Goal: Task Accomplishment & Management: Use online tool/utility

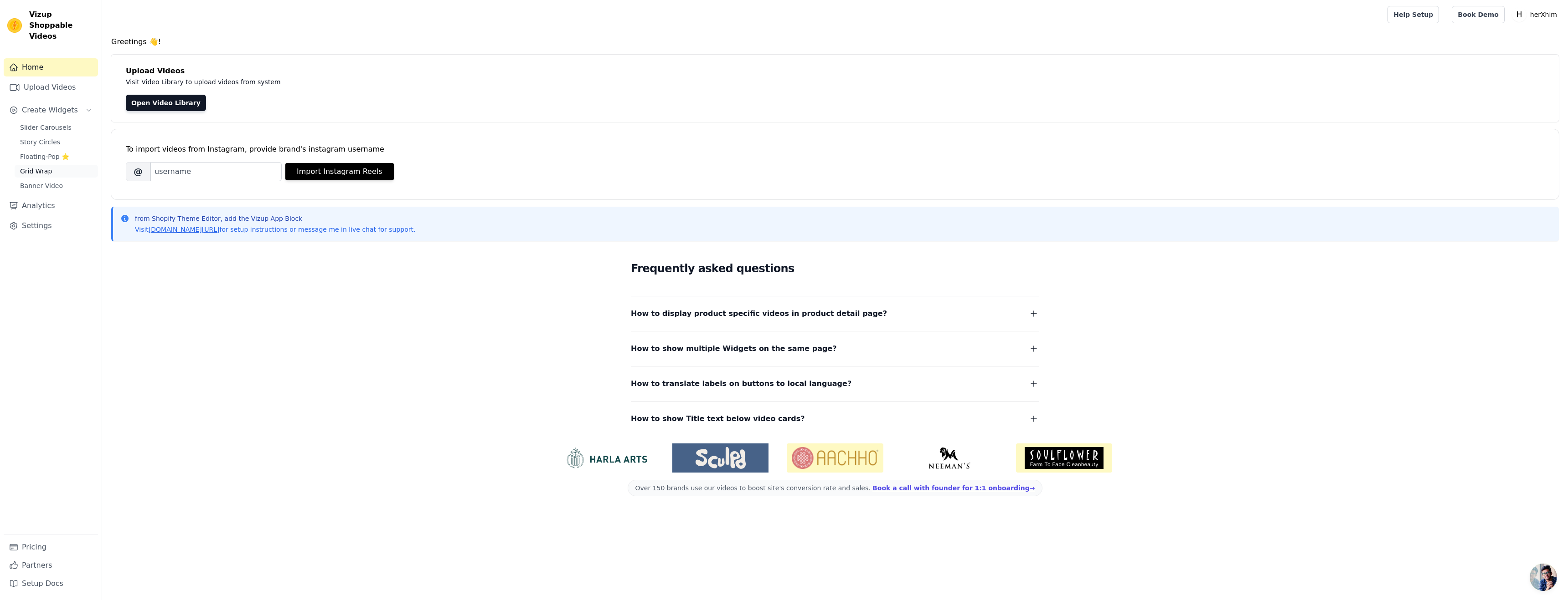
click at [38, 167] on span "Grid Wrap" at bounding box center [36, 171] width 32 height 10
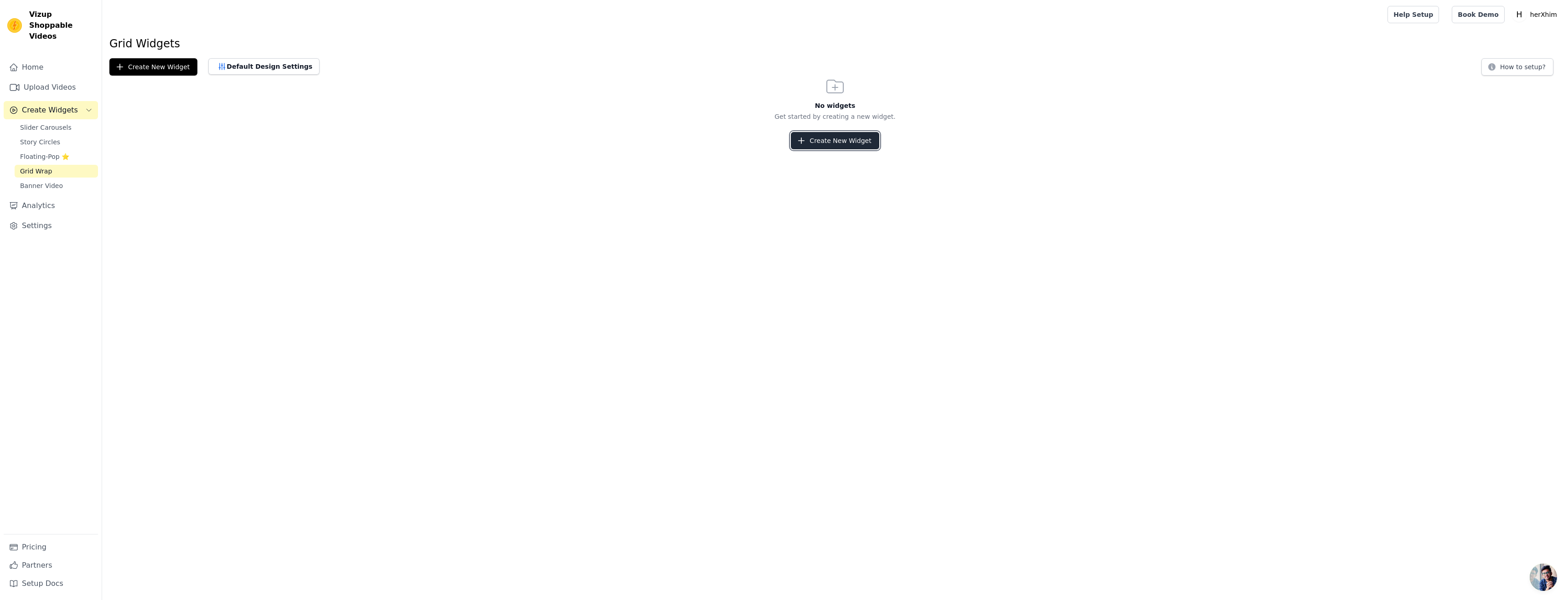
click at [822, 142] on button "Create New Widget" at bounding box center [835, 141] width 88 height 17
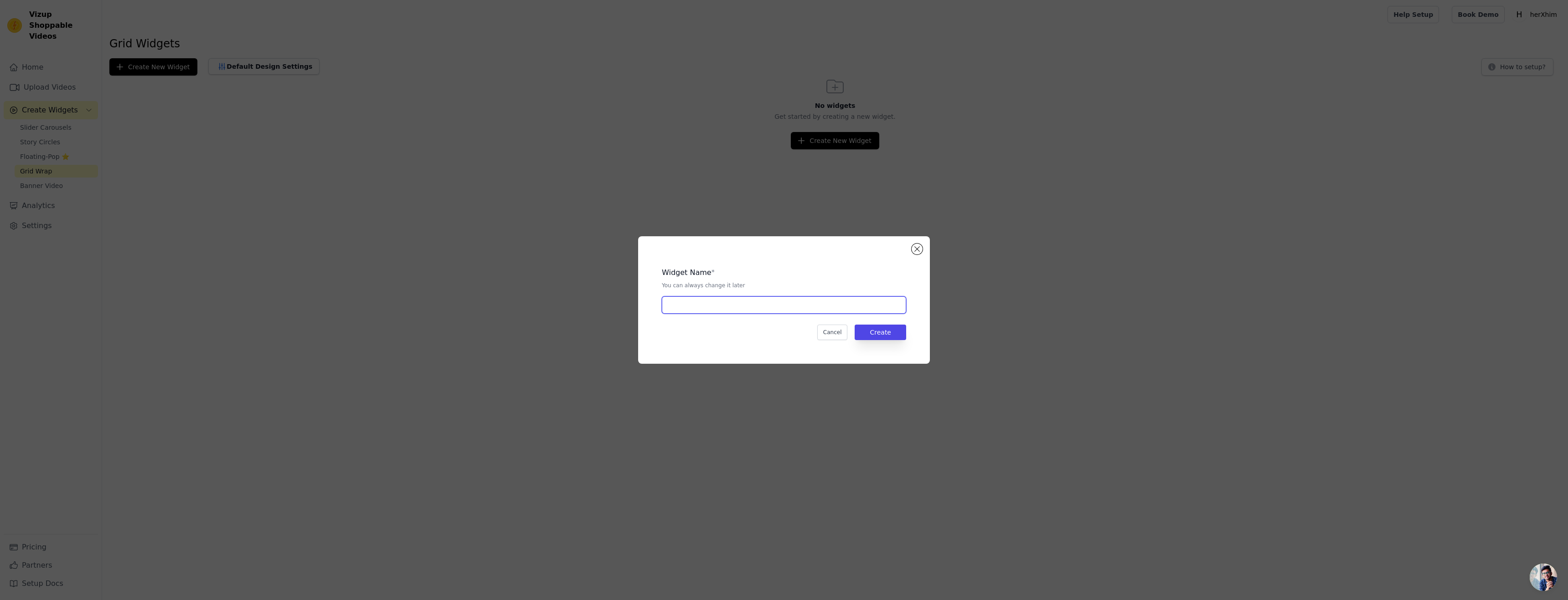
click at [736, 309] on input "text" at bounding box center [784, 306] width 244 height 17
type input "test"
click at [893, 338] on button "Create" at bounding box center [879, 332] width 51 height 16
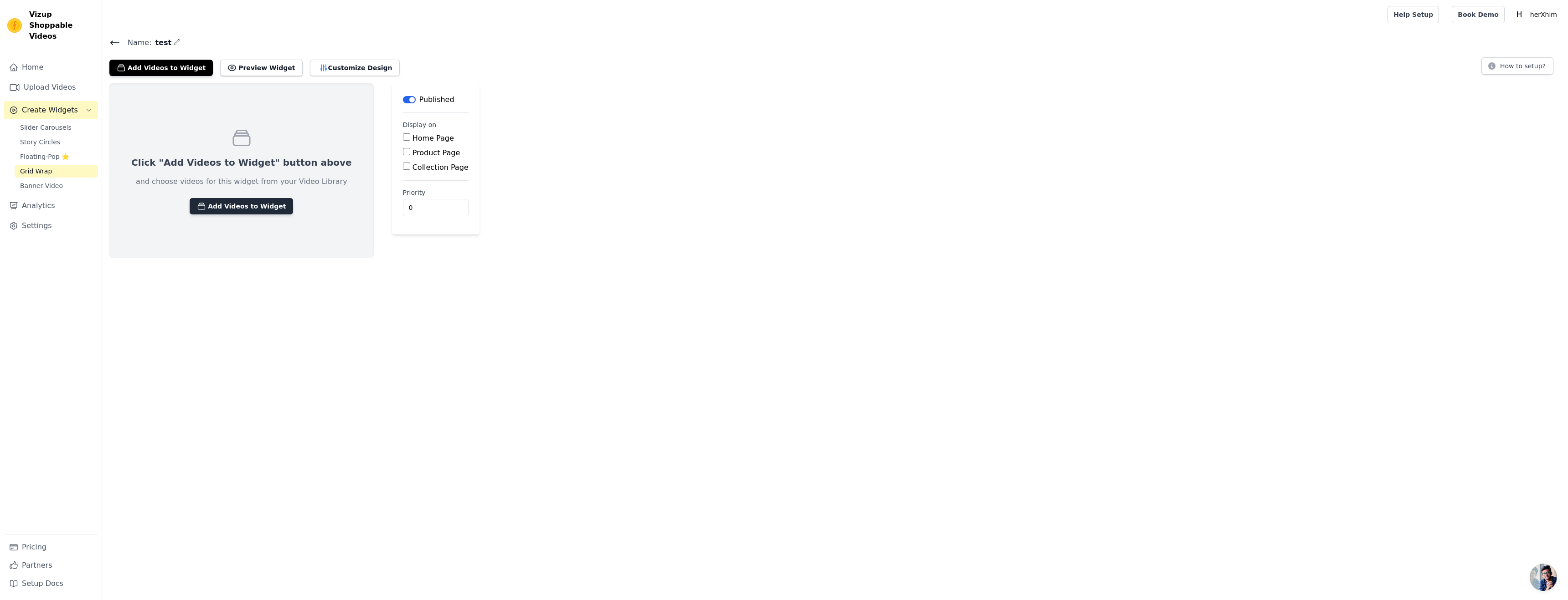
click at [249, 210] on button "Add Videos to Widget" at bounding box center [241, 206] width 103 height 16
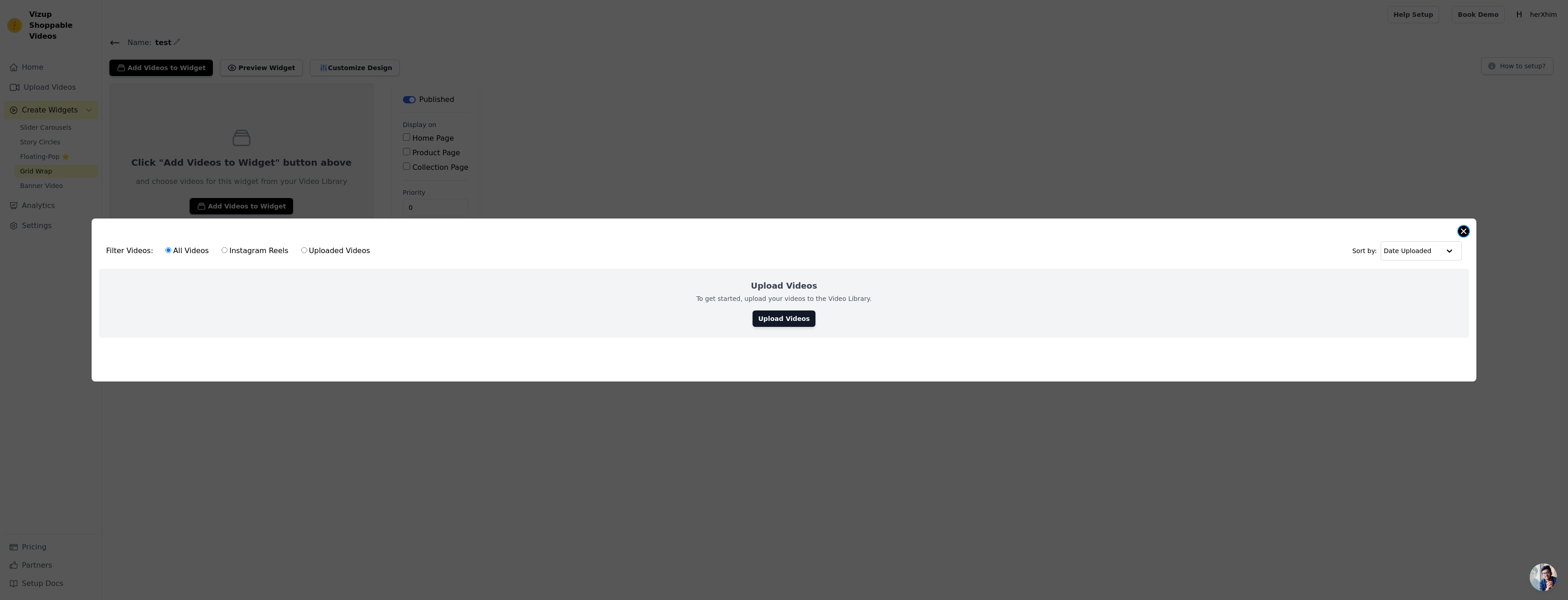
click at [1461, 231] on button "Close modal" at bounding box center [1463, 231] width 11 height 11
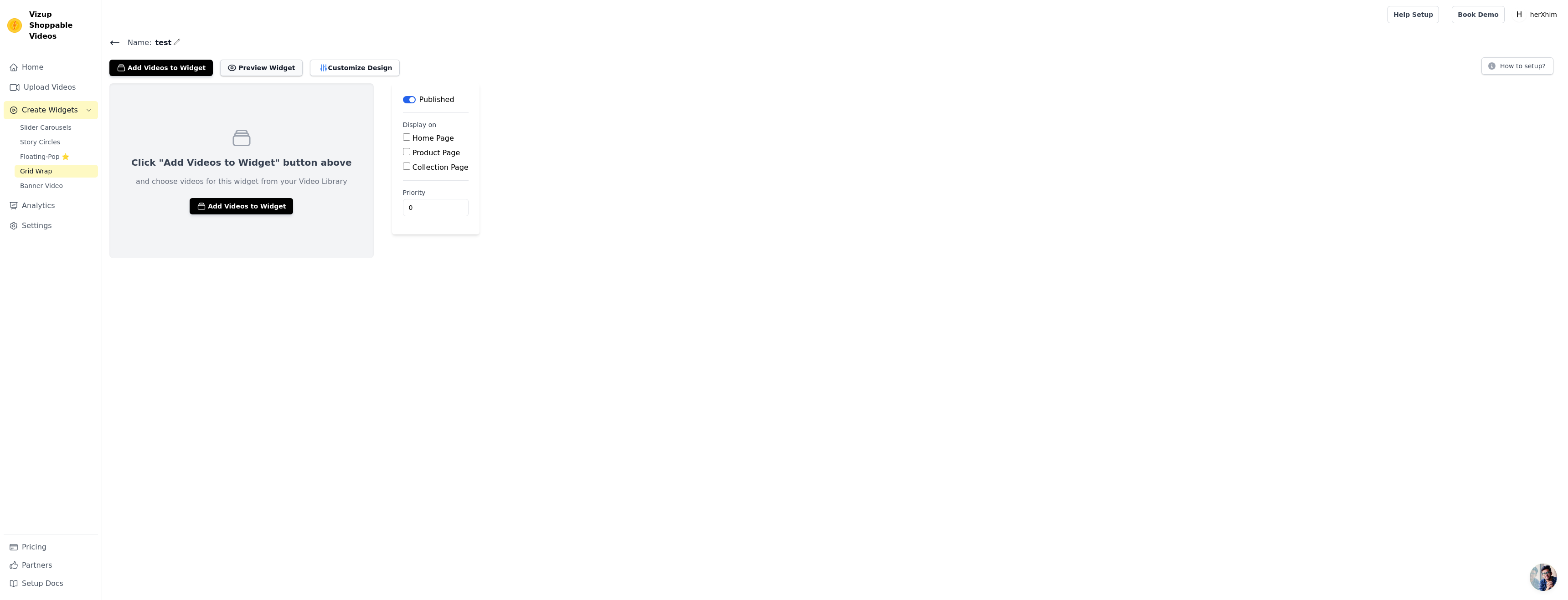
click at [235, 63] on button "Preview Widget" at bounding box center [261, 68] width 82 height 16
click at [316, 67] on button "Customize Design" at bounding box center [355, 68] width 90 height 16
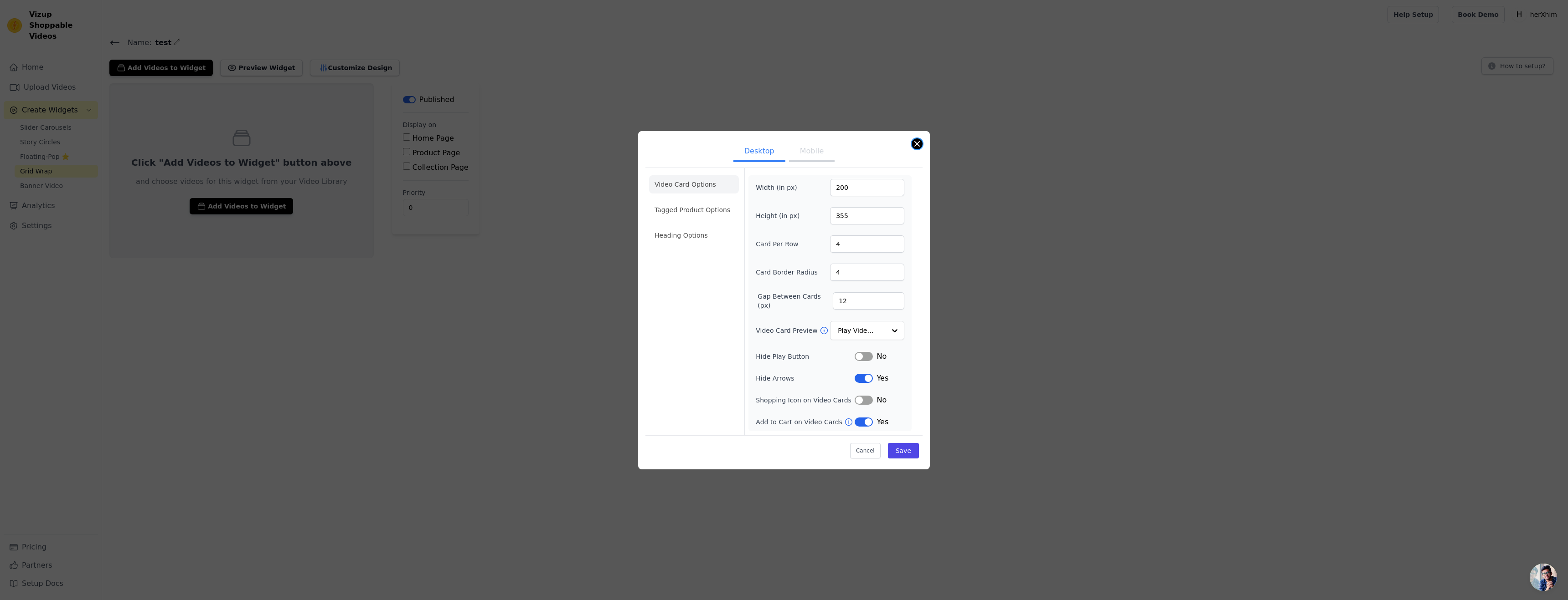
click at [914, 144] on button "Close modal" at bounding box center [917, 144] width 11 height 11
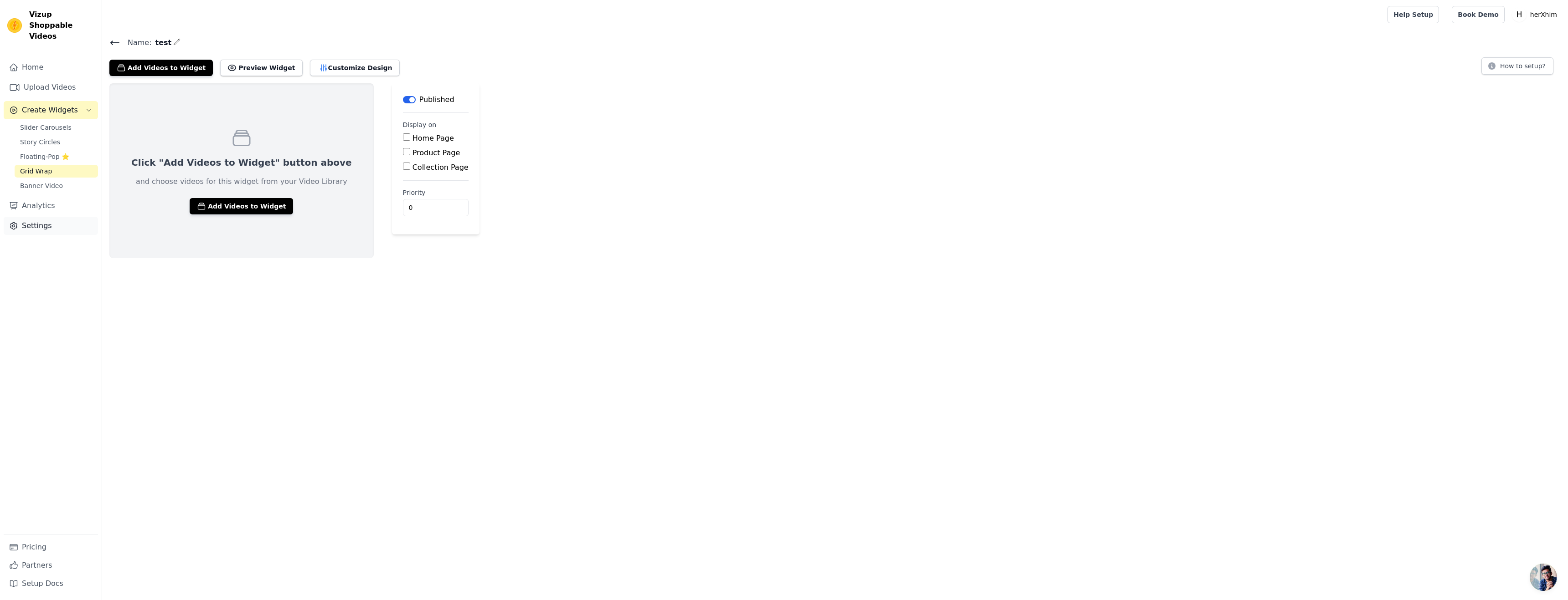
click at [34, 216] on link "Settings" at bounding box center [50, 225] width 94 height 18
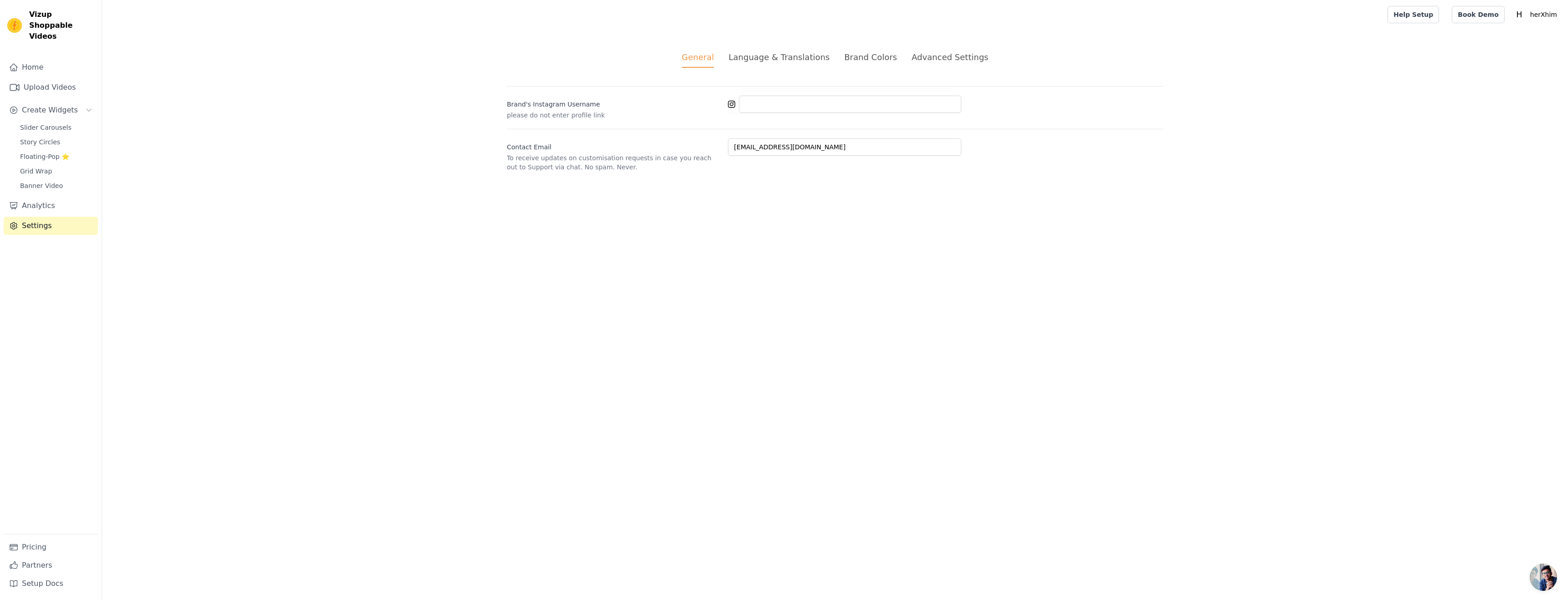
click at [972, 65] on li "Advanced Settings" at bounding box center [949, 59] width 76 height 16
